Goal: Task Accomplishment & Management: Manage account settings

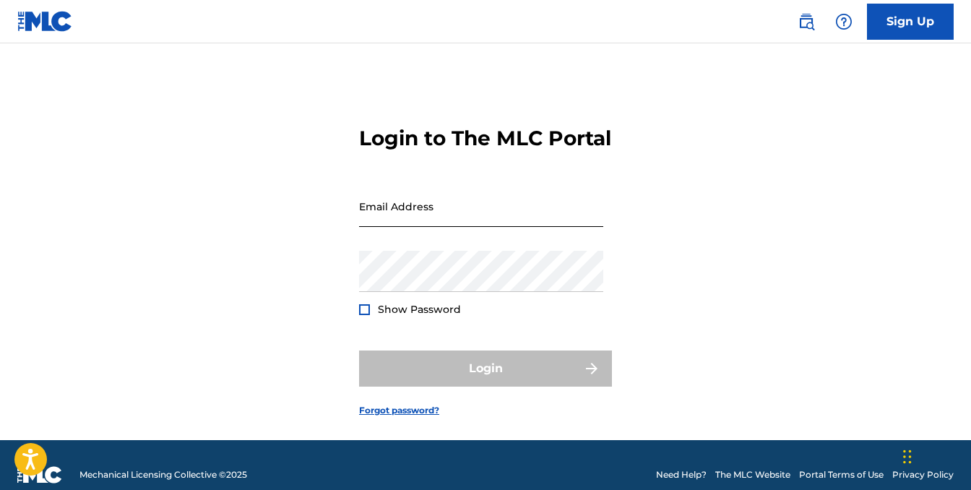
click at [467, 227] on input "Email Address" at bounding box center [481, 206] width 244 height 41
type input "[EMAIL_ADDRESS][DOMAIN_NAME]"
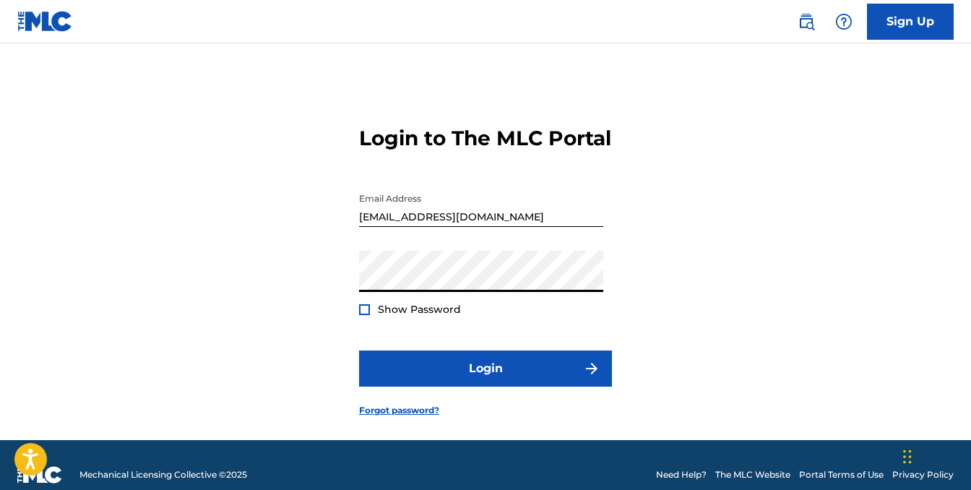
click at [359, 350] on button "Login" at bounding box center [485, 368] width 253 height 36
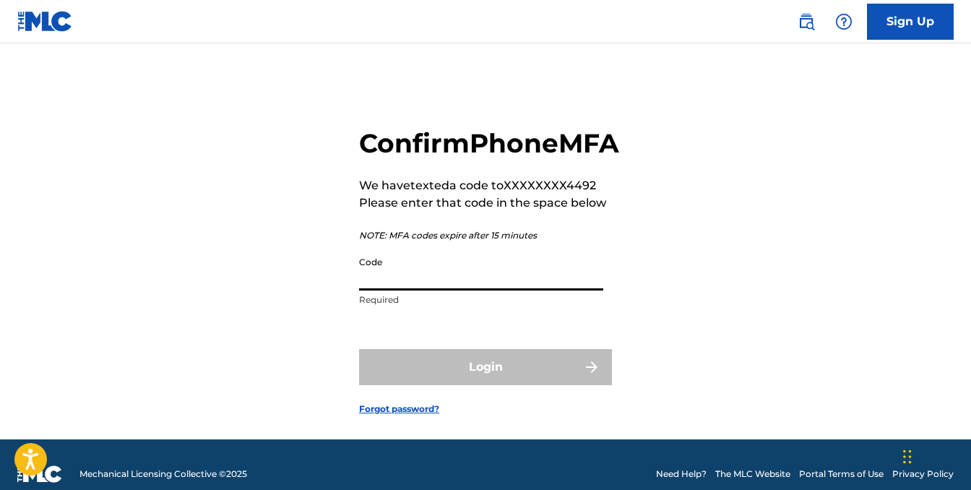
click at [390, 290] on input "Code" at bounding box center [481, 269] width 244 height 41
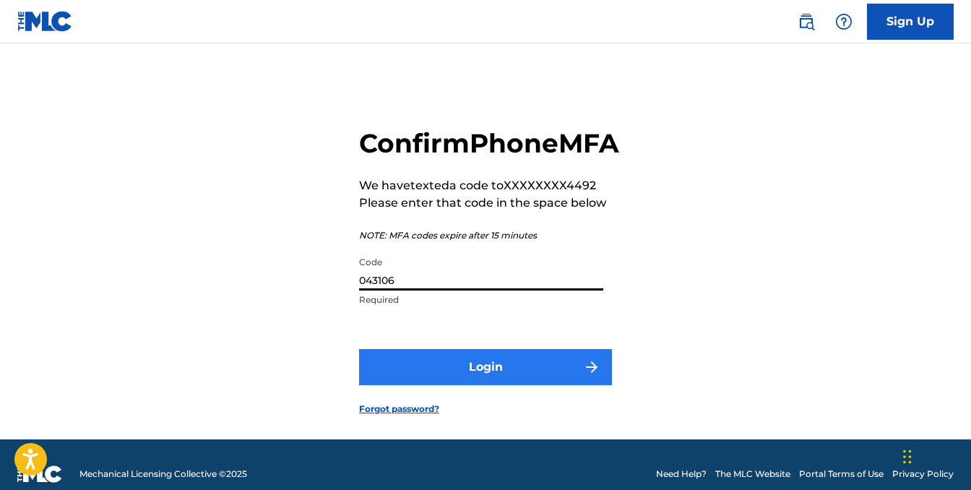
type input "043106"
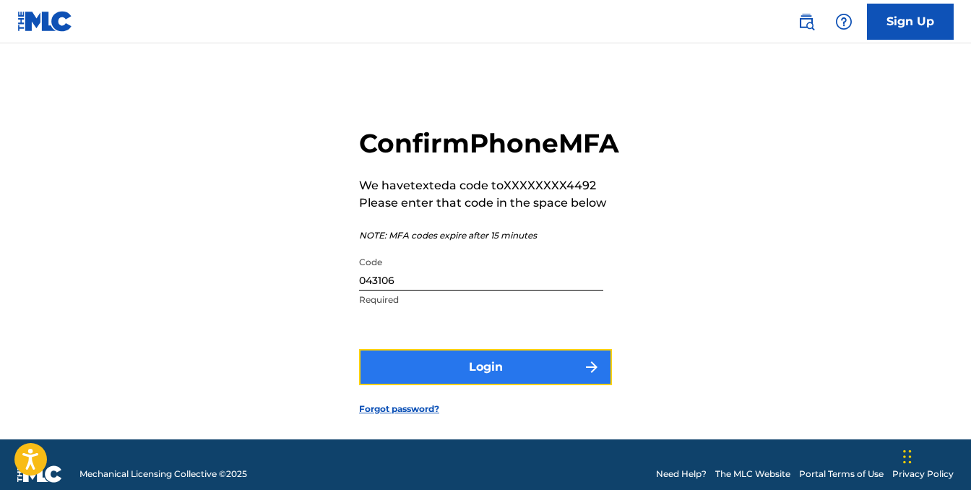
click at [458, 385] on button "Login" at bounding box center [485, 367] width 253 height 36
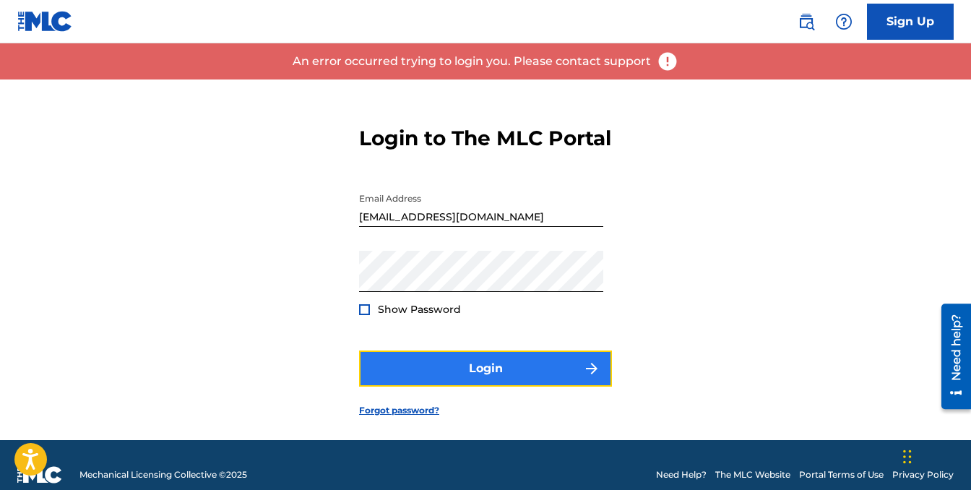
click at [458, 386] on button "Login" at bounding box center [485, 368] width 253 height 36
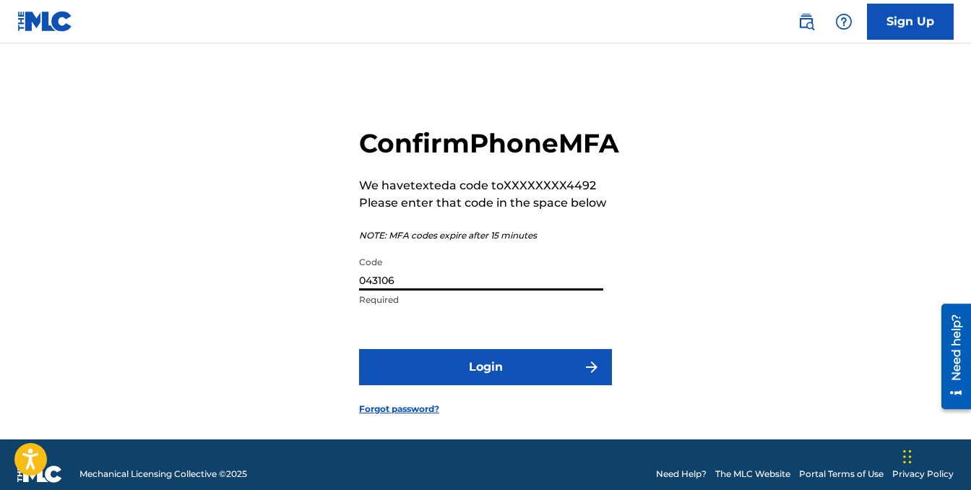
click at [417, 290] on input "043106" at bounding box center [481, 269] width 244 height 41
type input "510610"
click at [359, 349] on button "Login" at bounding box center [485, 367] width 253 height 36
